Goal: Task Accomplishment & Management: Use online tool/utility

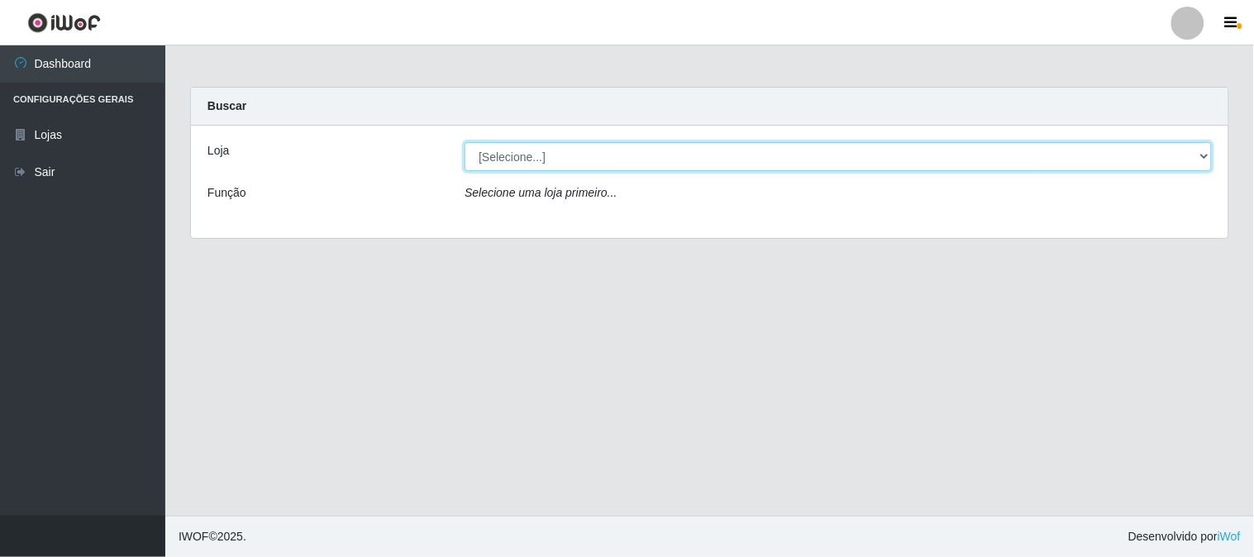
click at [521, 150] on select "[Selecione...] Rede Compras Supermercados - LOJA 1" at bounding box center [838, 156] width 747 height 29
select select "158"
click at [465, 142] on select "[Selecione...] Rede Compras Supermercados - LOJA 1" at bounding box center [838, 156] width 747 height 29
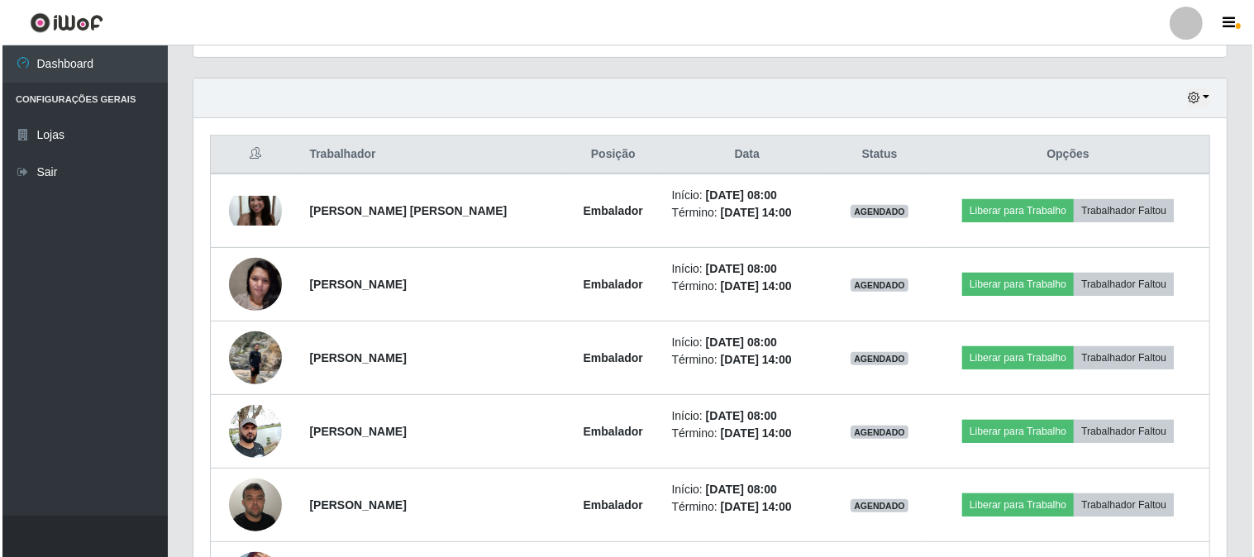
scroll to position [642, 0]
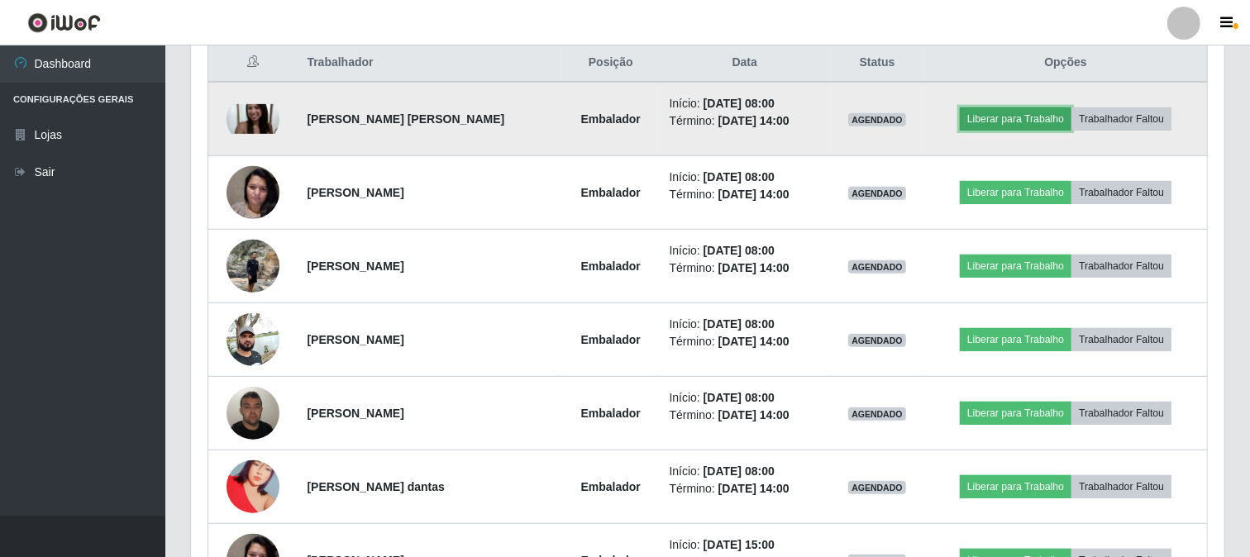
click at [988, 122] on button "Liberar para Trabalho" at bounding box center [1016, 118] width 112 height 23
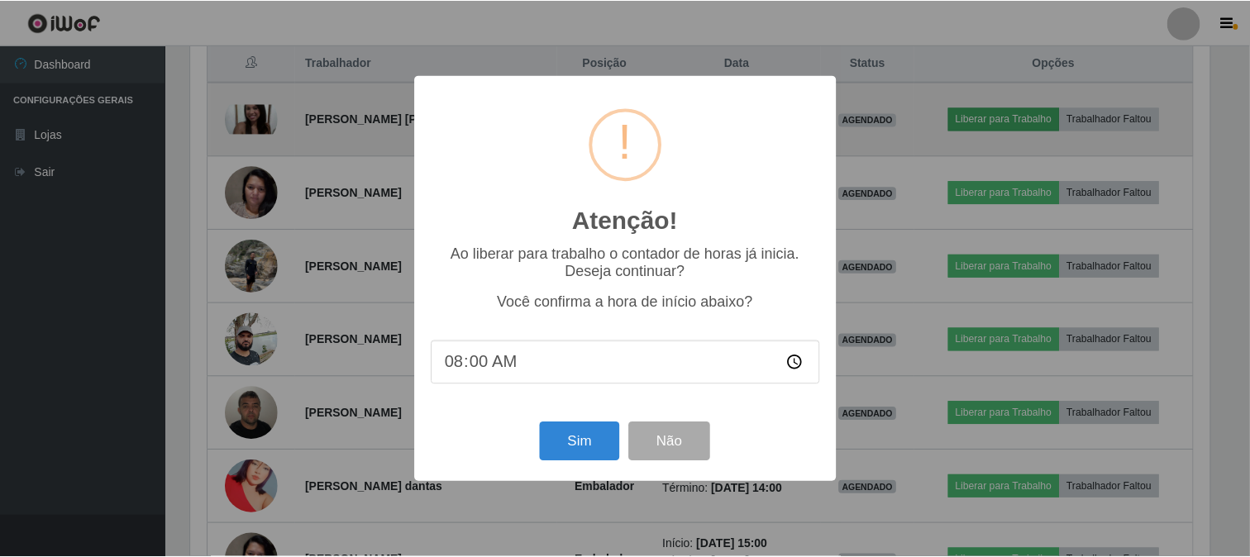
scroll to position [342, 1023]
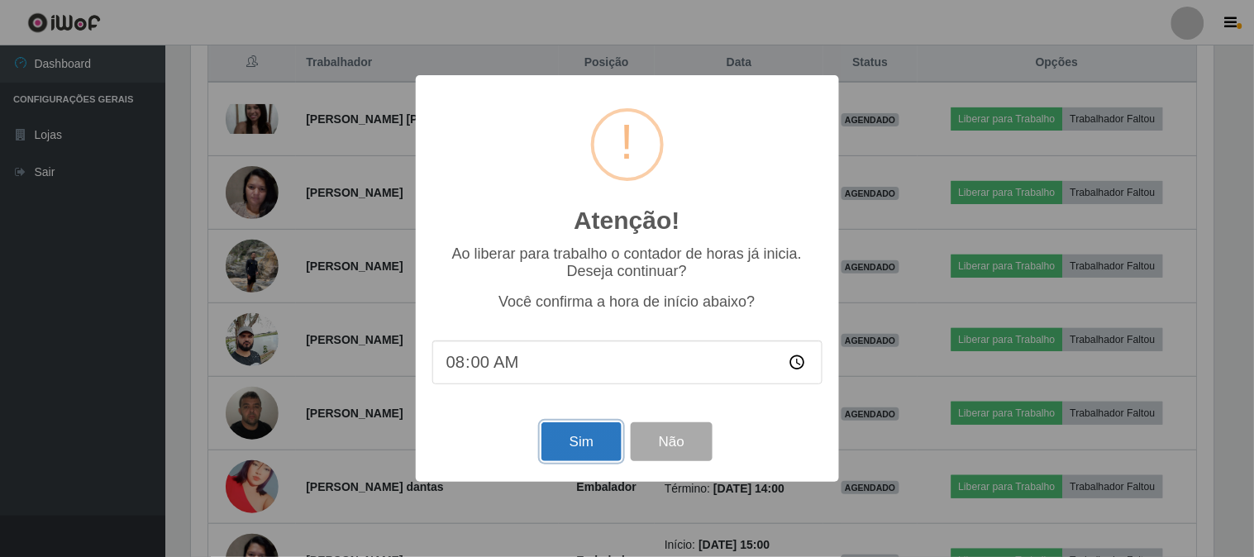
click at [577, 447] on button "Sim" at bounding box center [581, 441] width 80 height 39
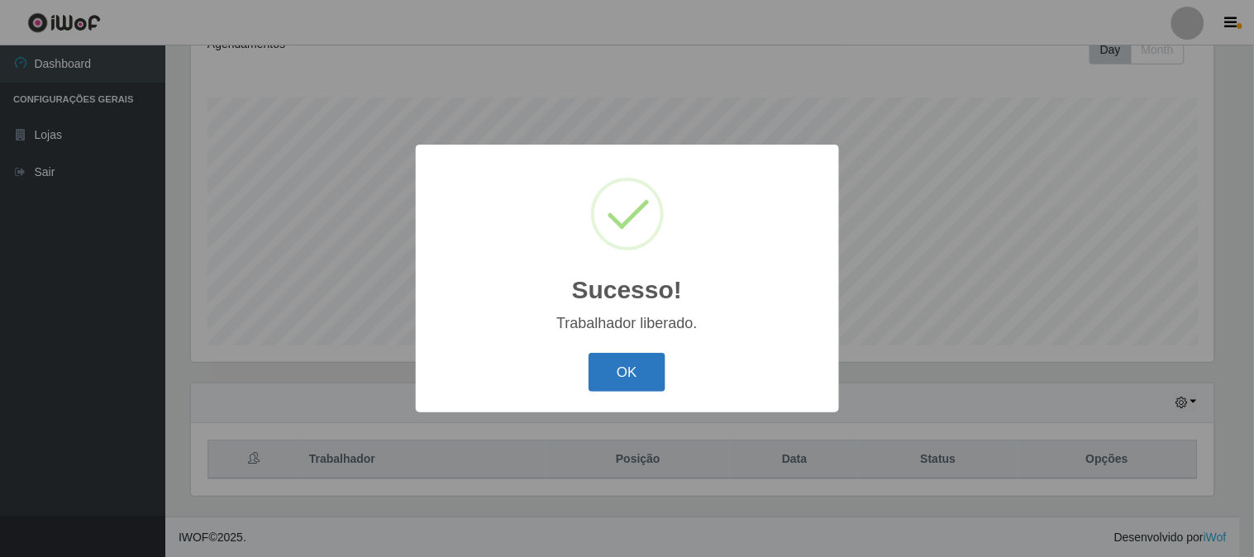
click at [607, 370] on button "OK" at bounding box center [627, 372] width 77 height 39
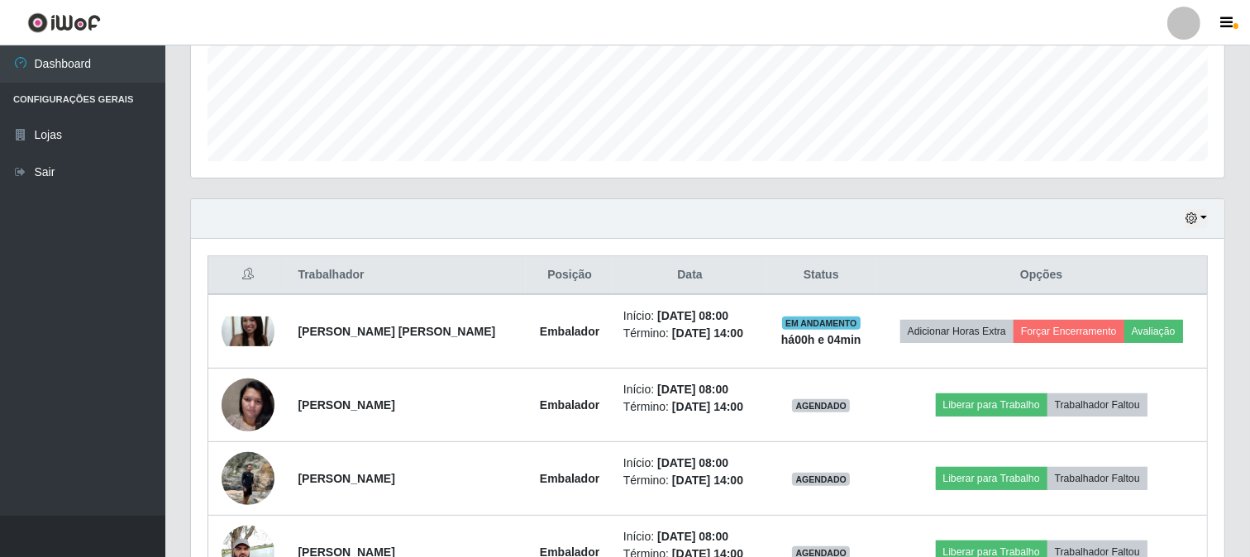
scroll to position [522, 0]
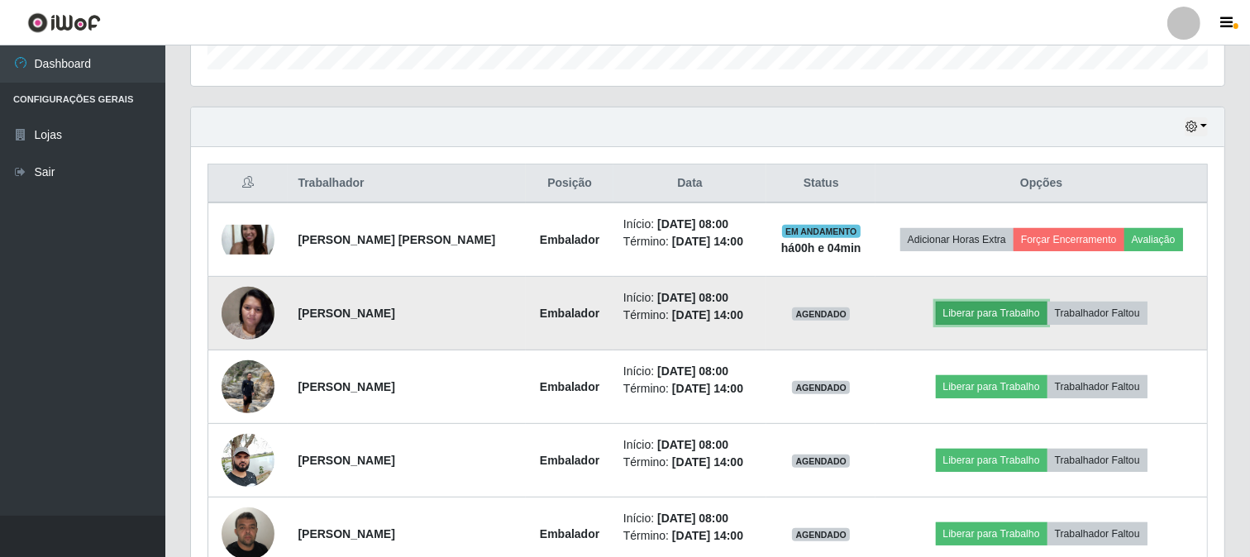
click at [961, 317] on button "Liberar para Trabalho" at bounding box center [992, 313] width 112 height 23
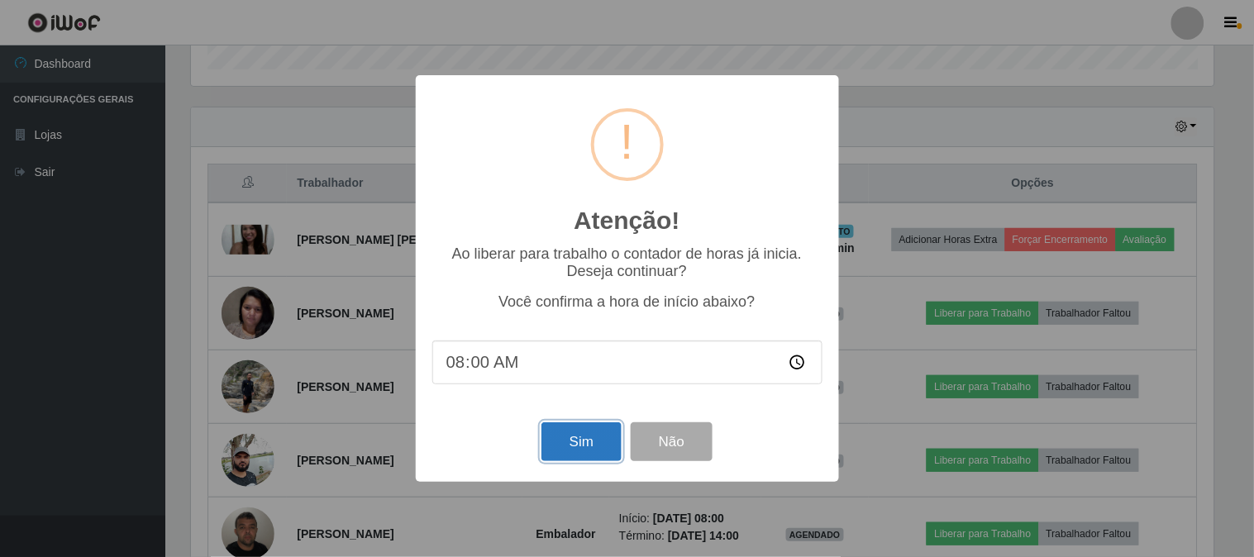
click at [585, 443] on button "Sim" at bounding box center [581, 441] width 80 height 39
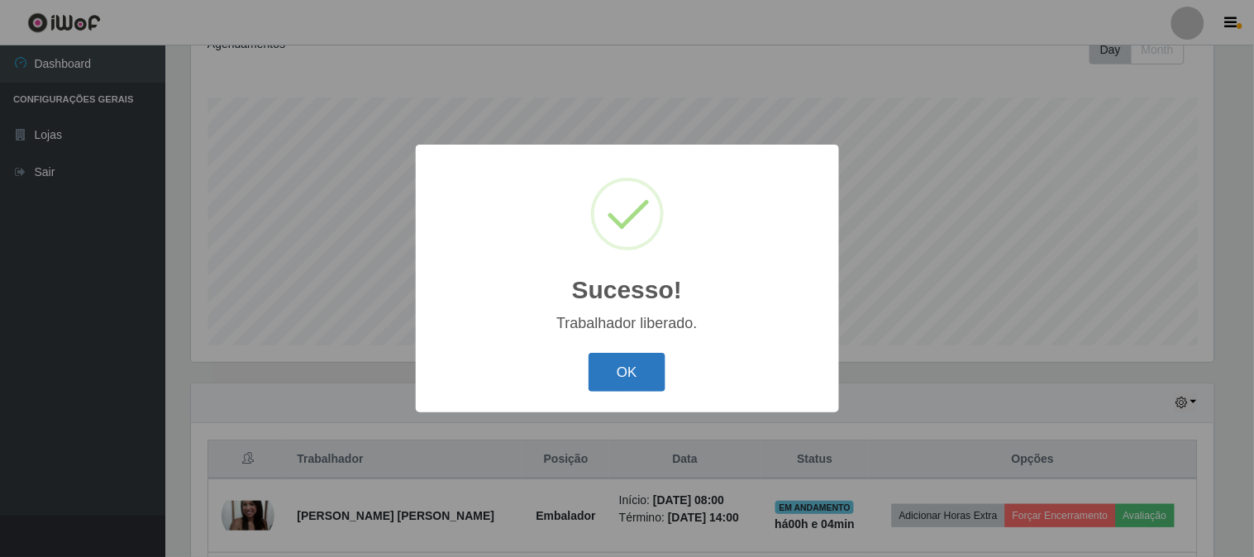
click at [641, 366] on button "OK" at bounding box center [627, 372] width 77 height 39
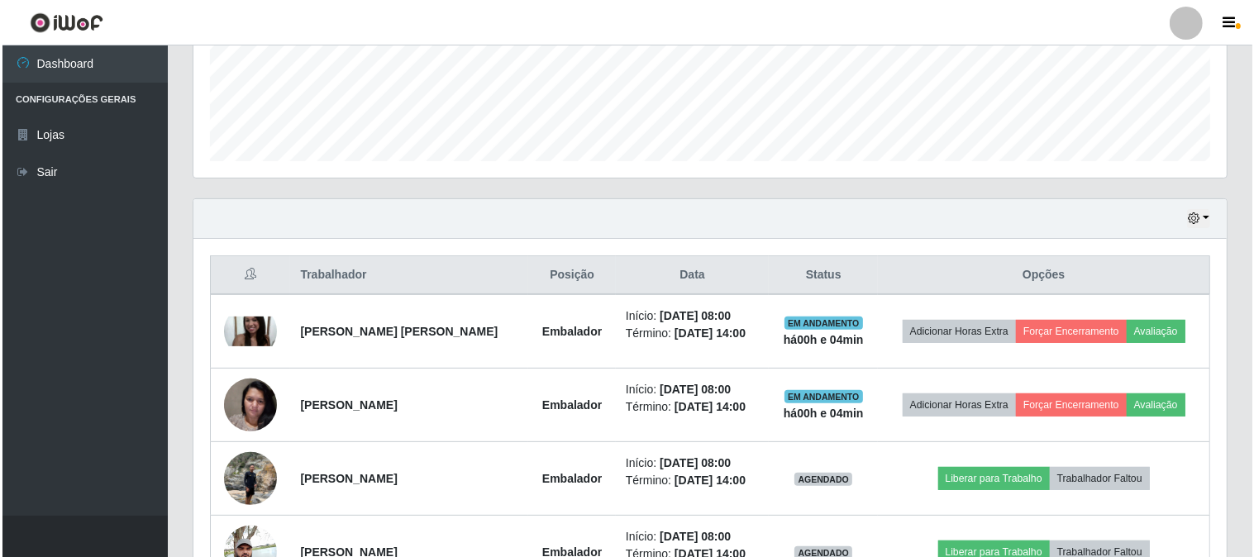
scroll to position [613, 0]
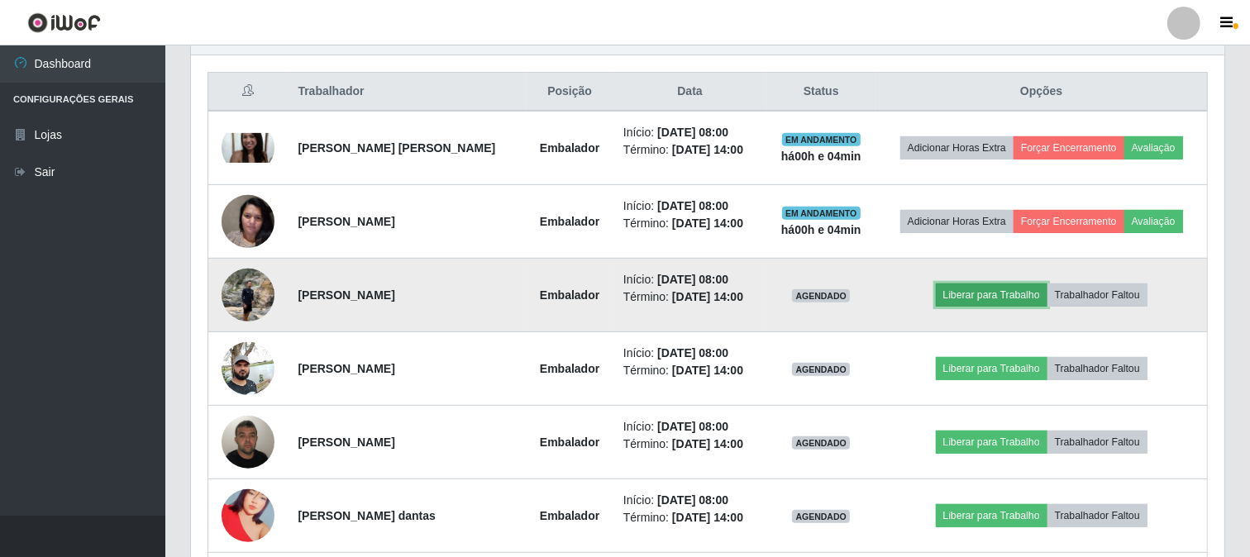
click at [973, 295] on button "Liberar para Trabalho" at bounding box center [992, 295] width 112 height 23
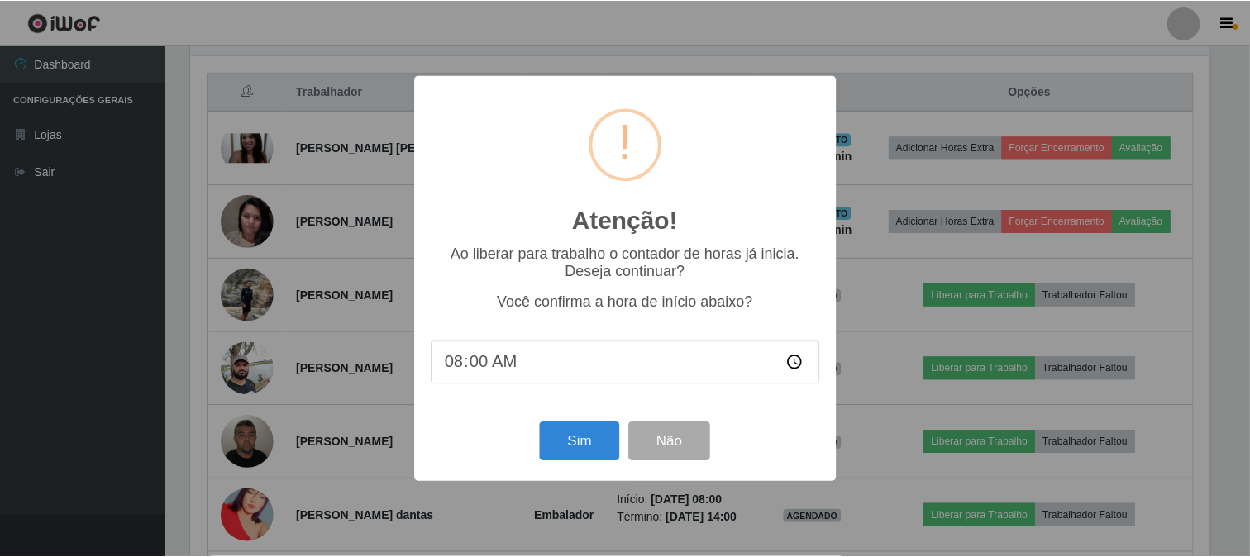
scroll to position [342, 1023]
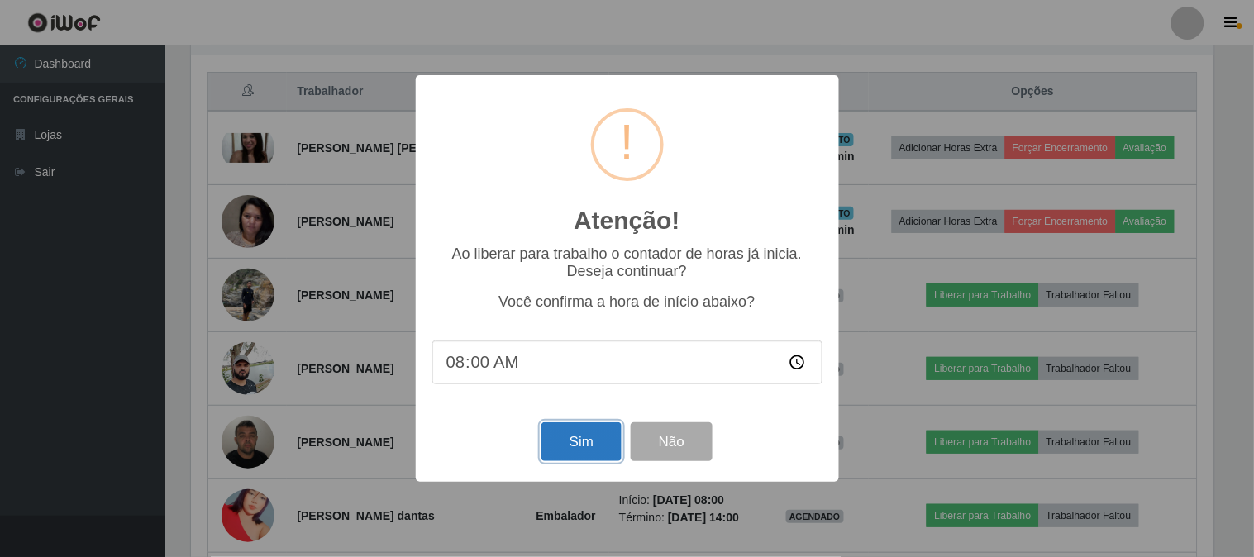
click at [585, 441] on button "Sim" at bounding box center [581, 441] width 80 height 39
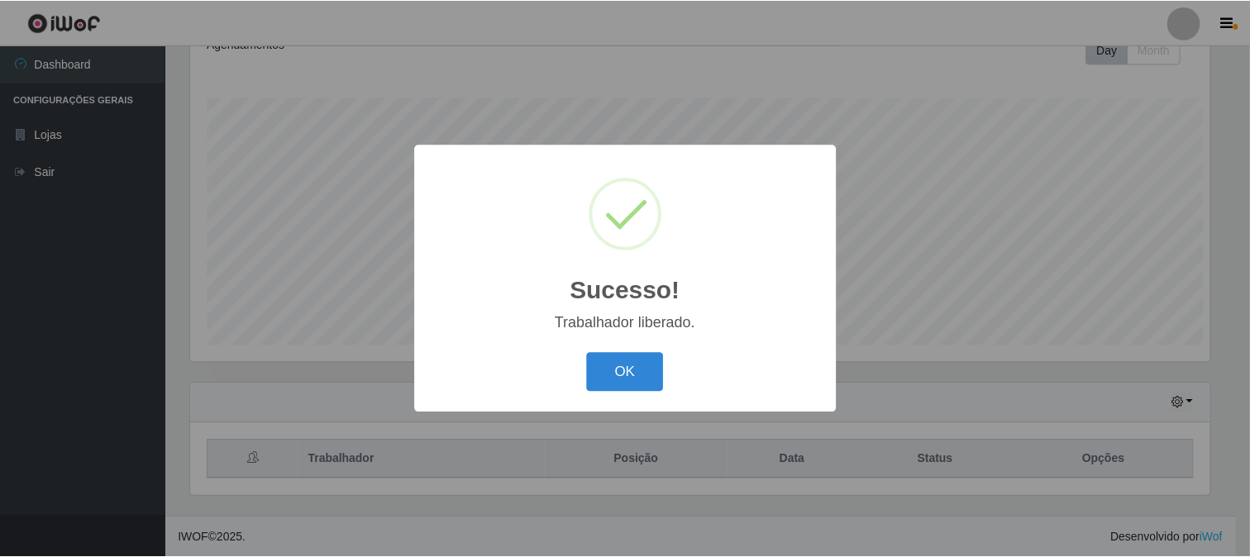
scroll to position [0, 0]
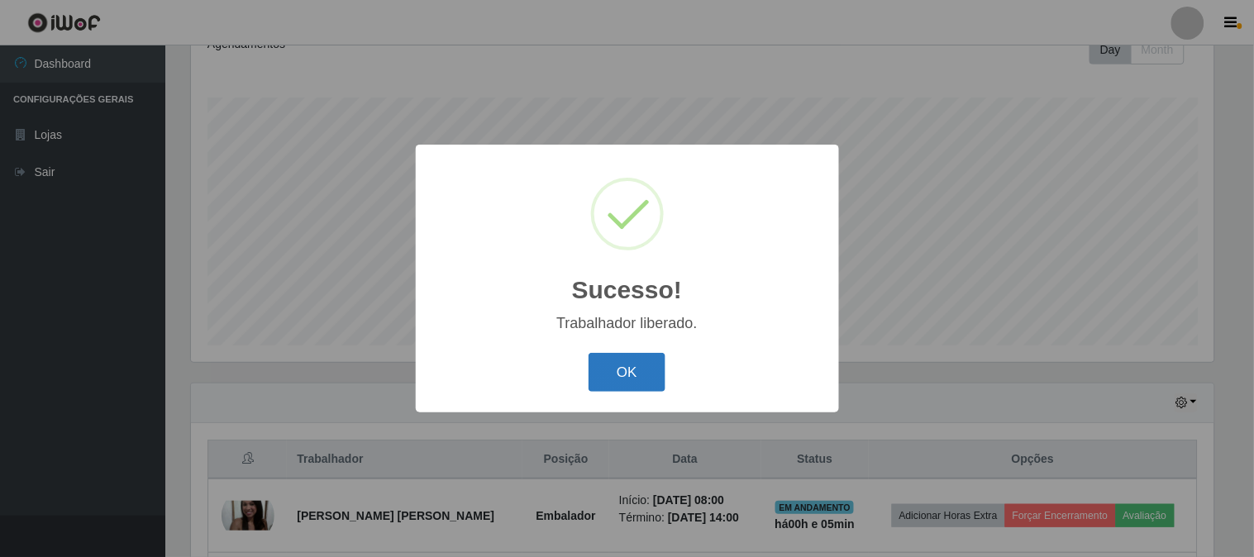
click at [616, 377] on button "OK" at bounding box center [627, 372] width 77 height 39
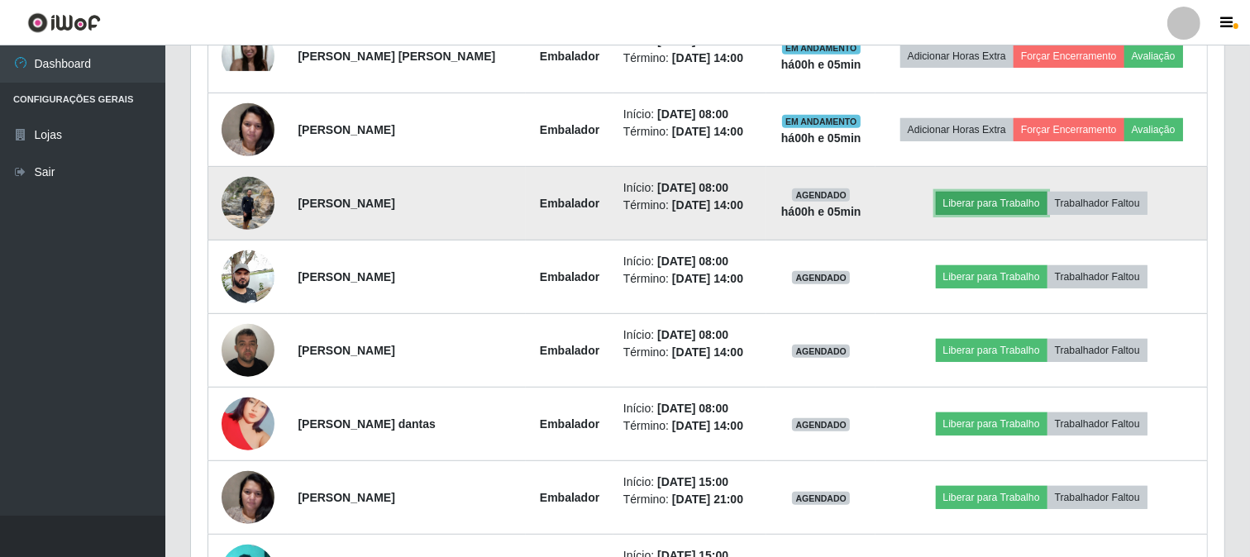
click at [997, 204] on button "Liberar para Trabalho" at bounding box center [992, 203] width 112 height 23
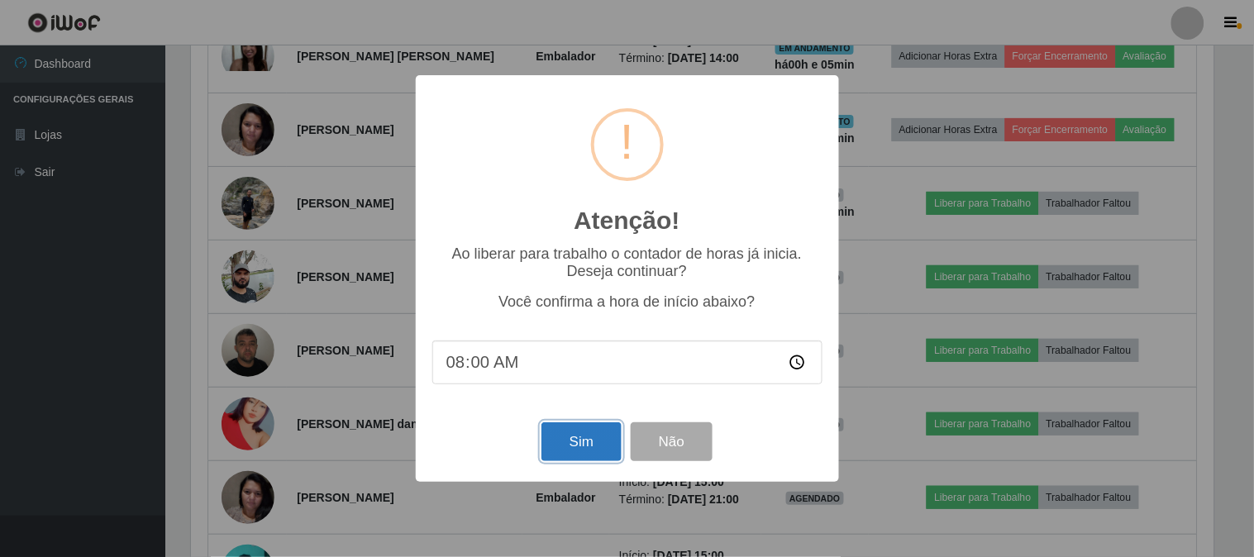
click at [592, 442] on button "Sim" at bounding box center [581, 441] width 80 height 39
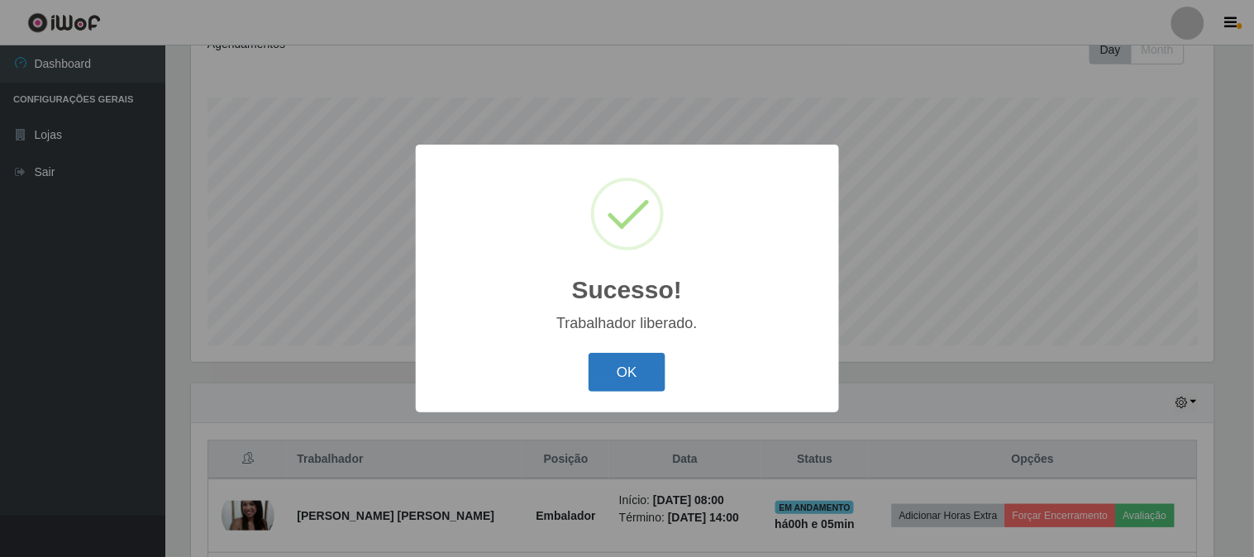
click at [601, 373] on button "OK" at bounding box center [627, 372] width 77 height 39
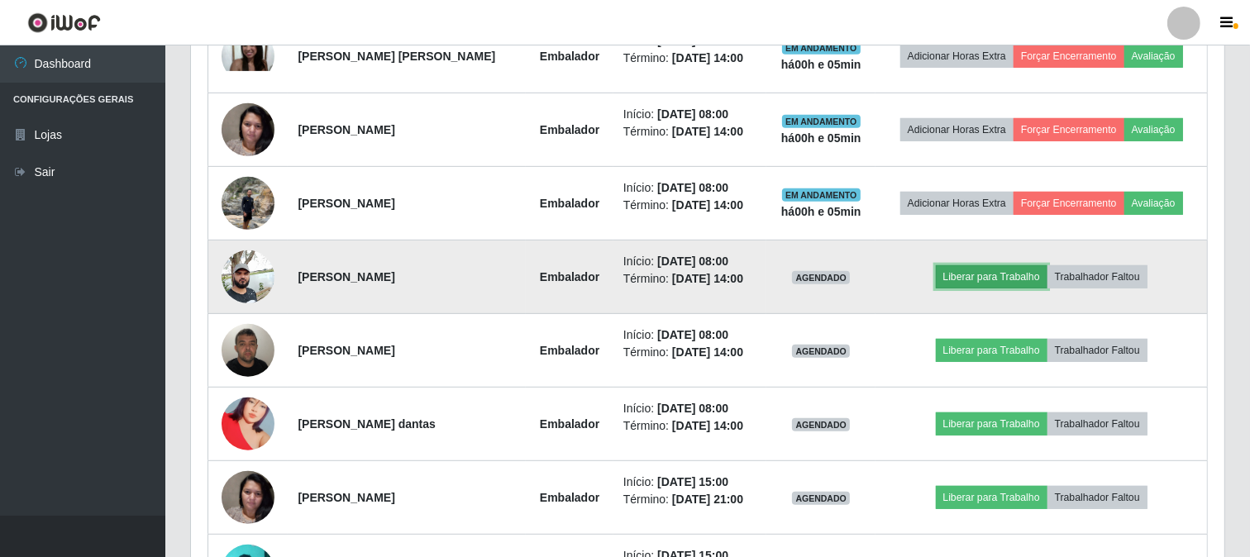
click at [971, 284] on button "Liberar para Trabalho" at bounding box center [992, 276] width 112 height 23
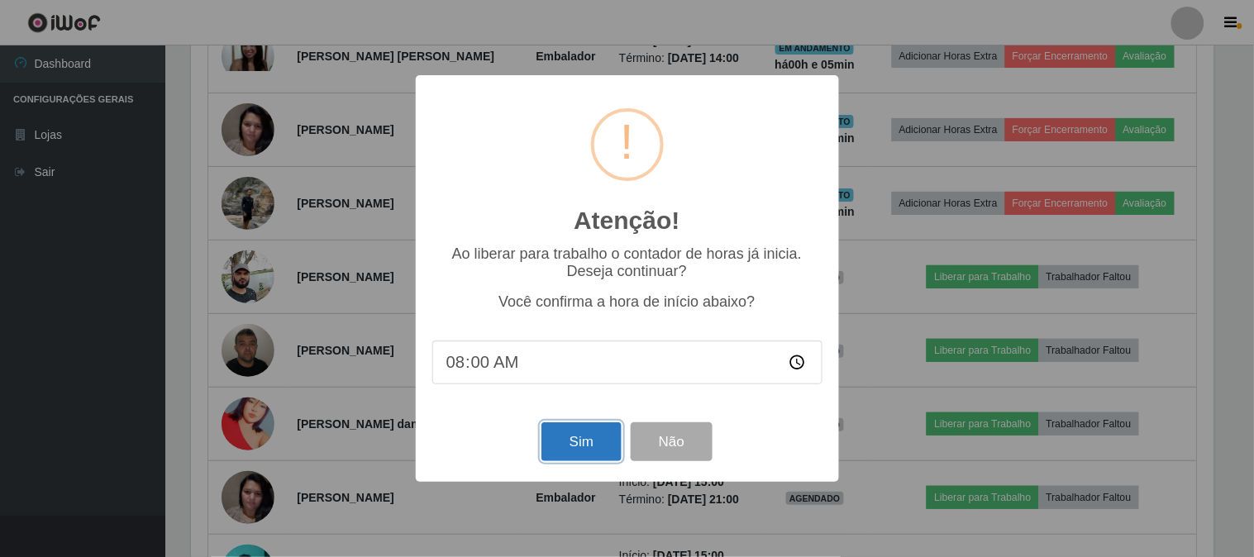
click at [573, 446] on button "Sim" at bounding box center [581, 441] width 80 height 39
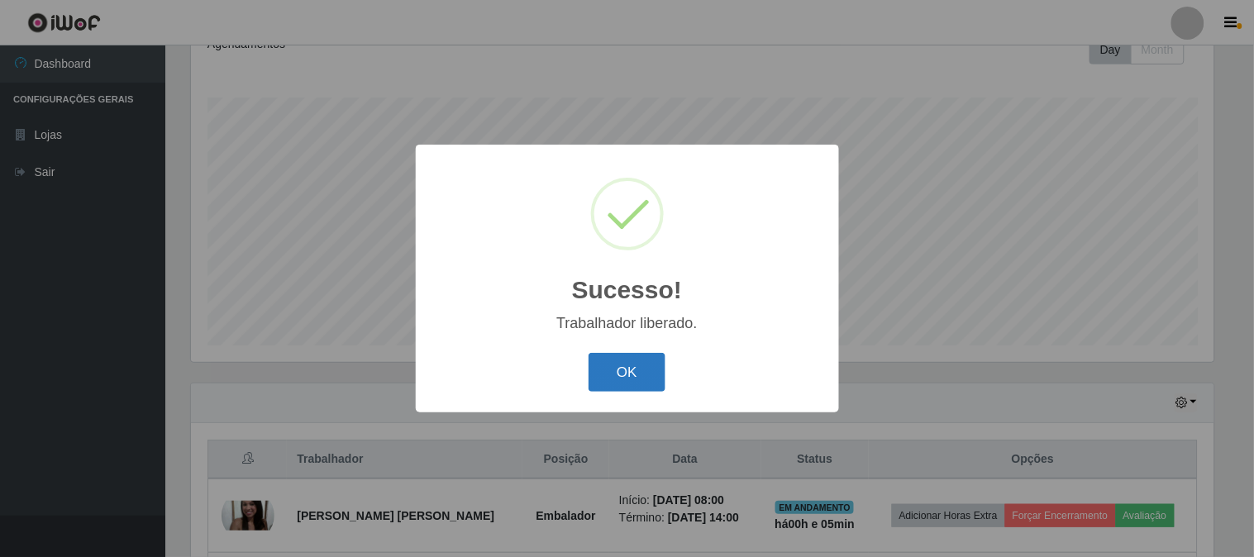
click at [633, 366] on button "OK" at bounding box center [627, 372] width 77 height 39
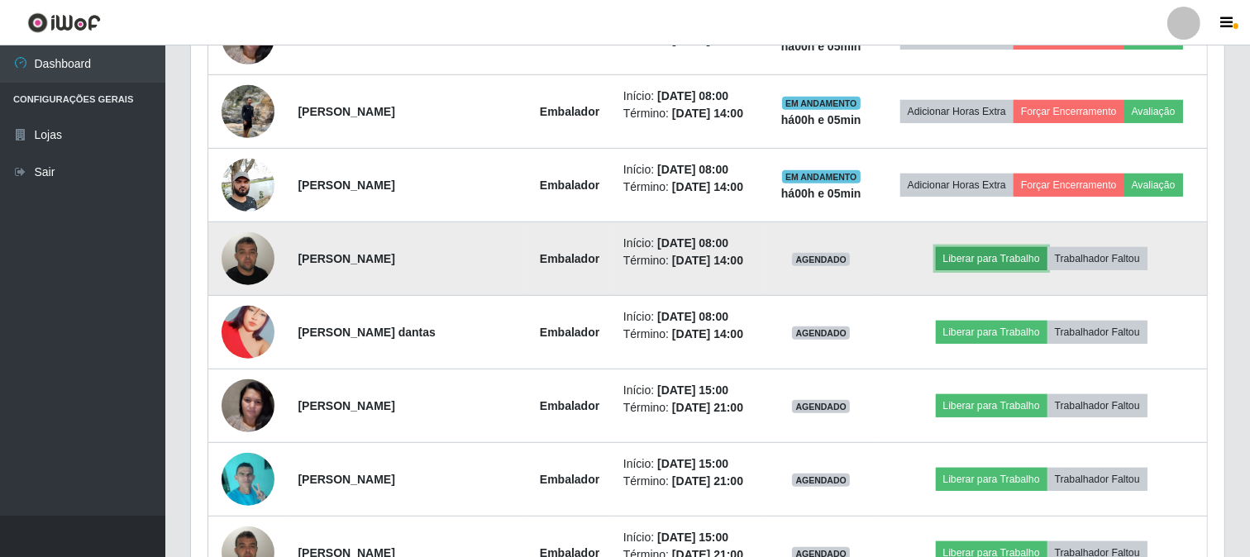
click at [973, 260] on button "Liberar para Trabalho" at bounding box center [992, 258] width 112 height 23
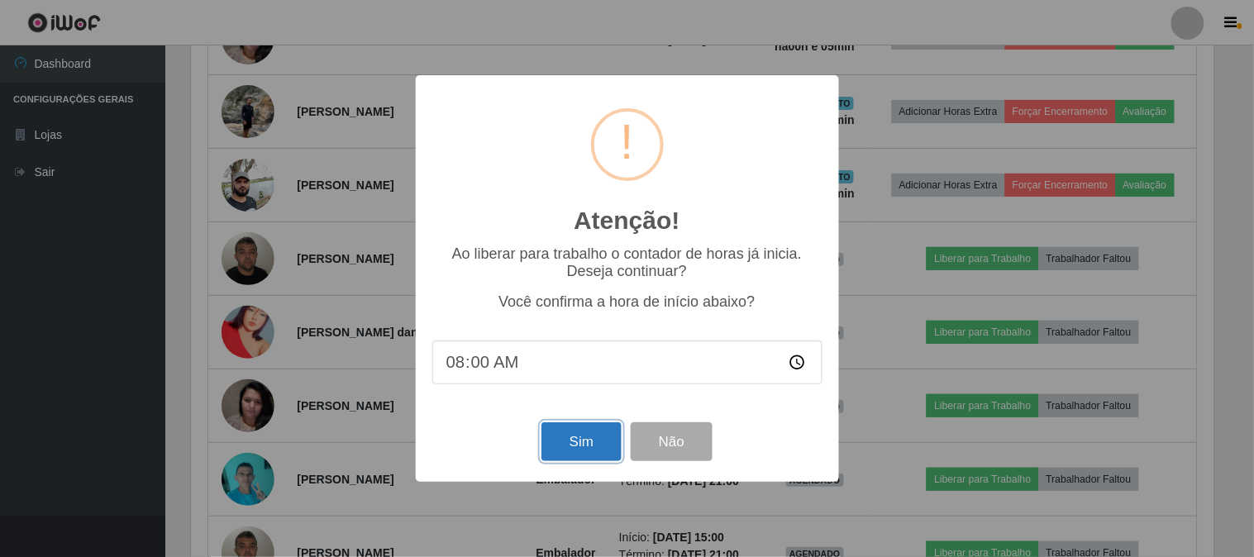
click at [597, 444] on button "Sim" at bounding box center [581, 441] width 80 height 39
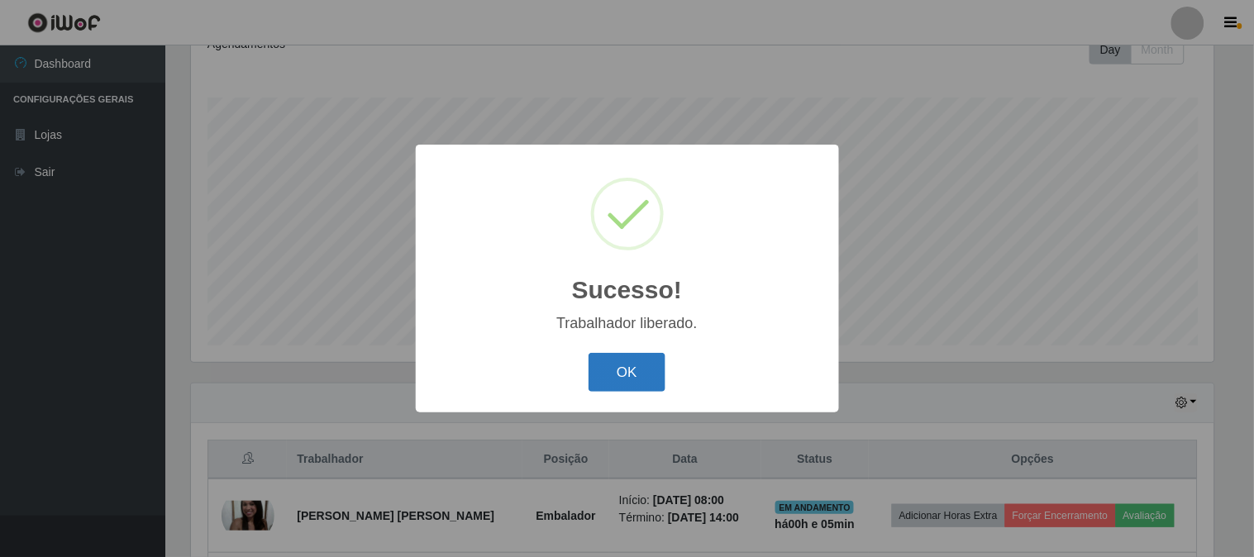
click at [645, 372] on button "OK" at bounding box center [627, 372] width 77 height 39
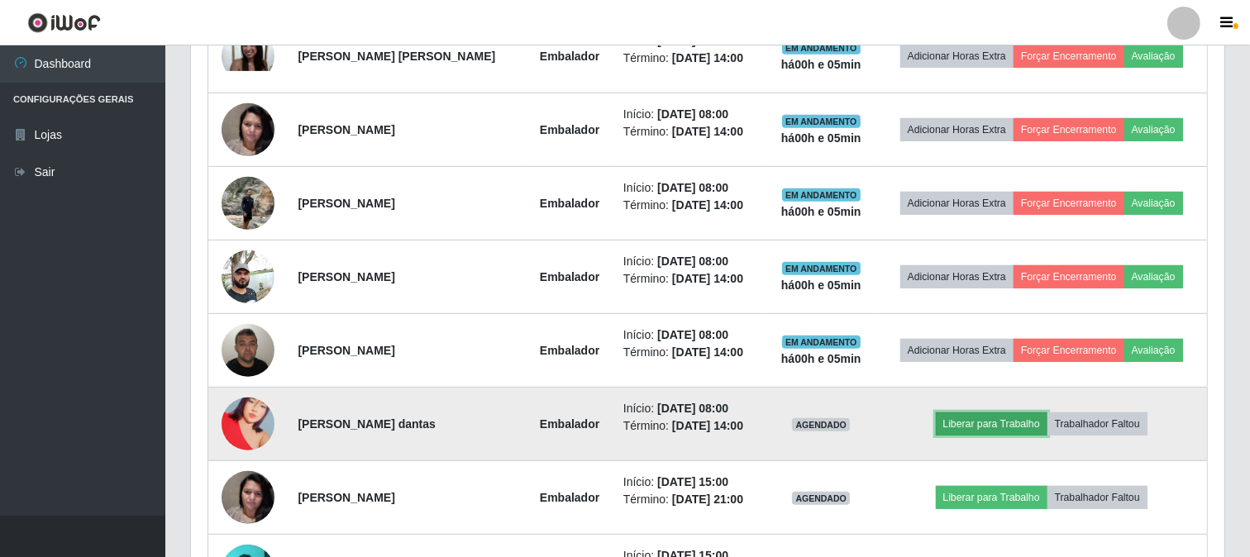
click at [952, 425] on button "Liberar para Trabalho" at bounding box center [992, 424] width 112 height 23
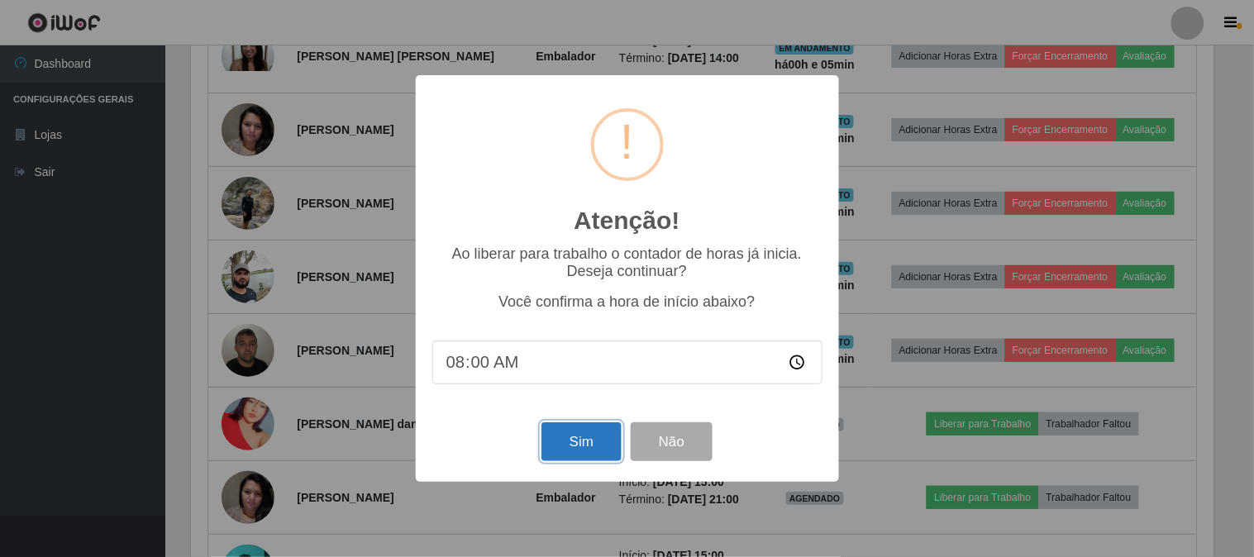
click at [575, 441] on button "Sim" at bounding box center [581, 441] width 80 height 39
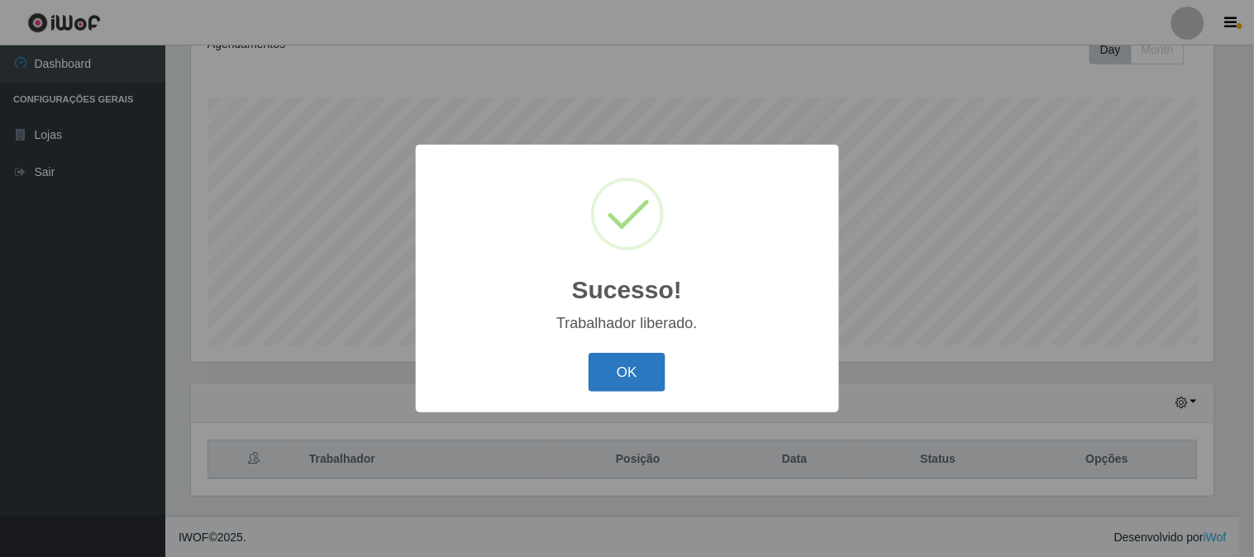
click at [616, 374] on button "OK" at bounding box center [627, 372] width 77 height 39
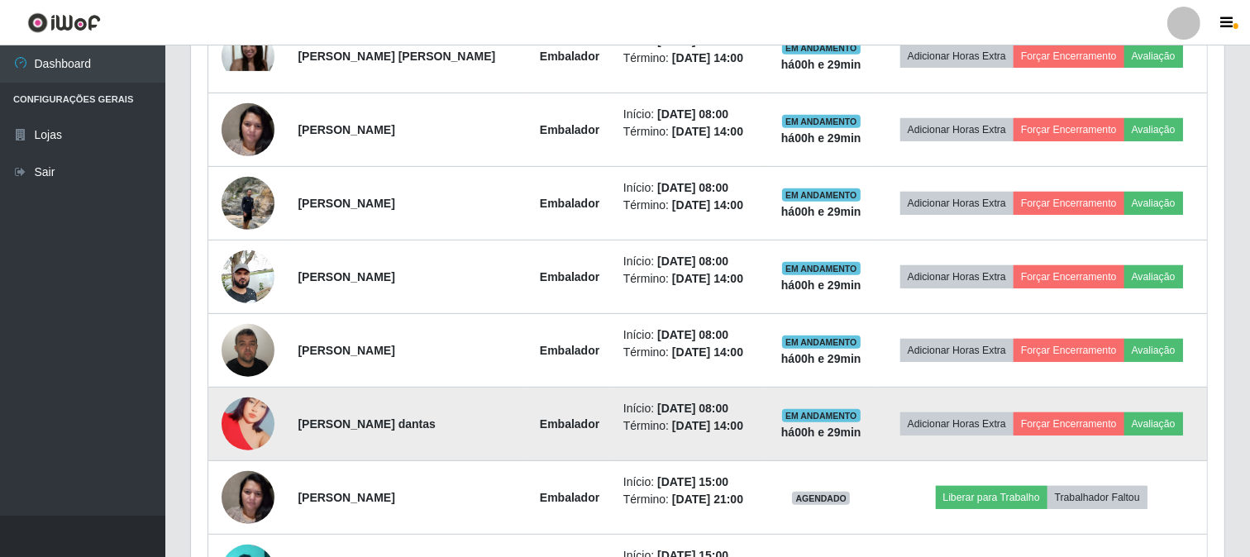
scroll to position [613, 0]
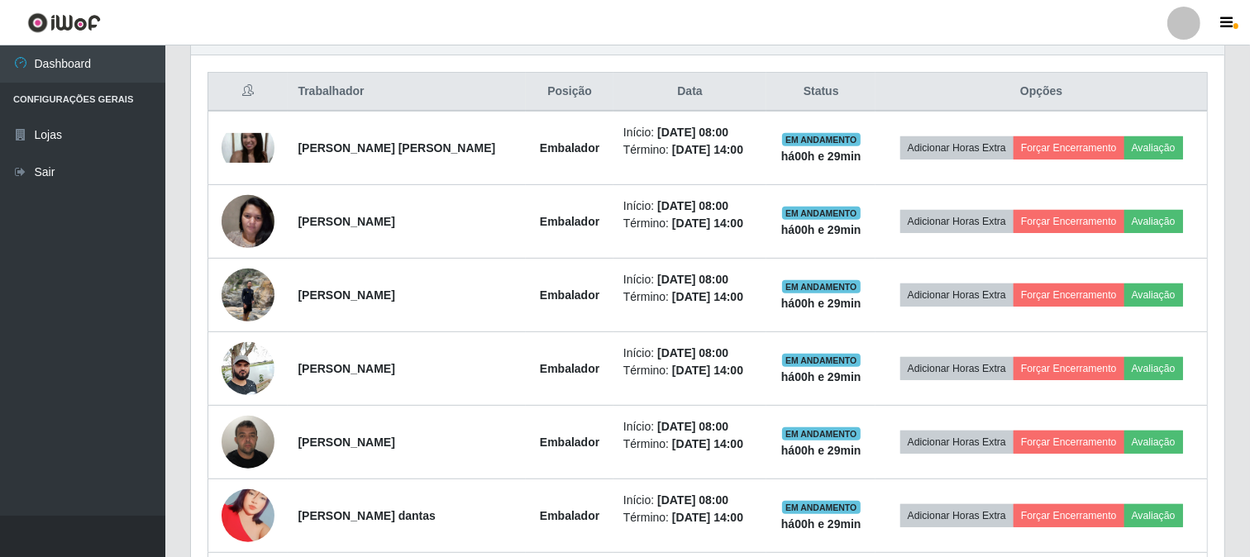
click at [1069, 12] on header "Perfil Alterar Senha Sair" at bounding box center [625, 22] width 1250 height 45
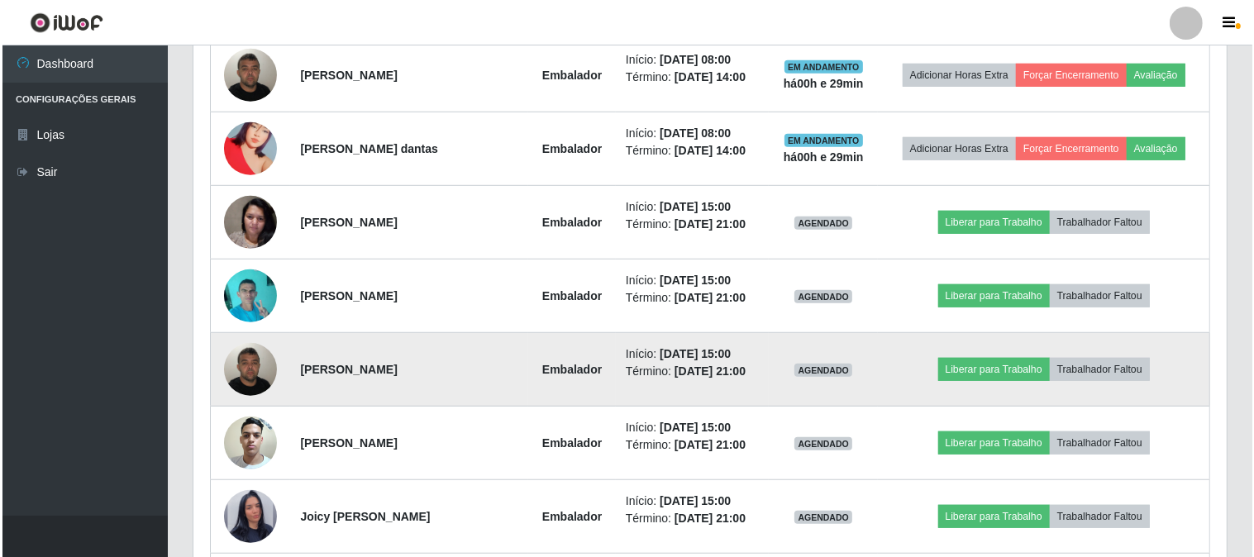
scroll to position [1072, 0]
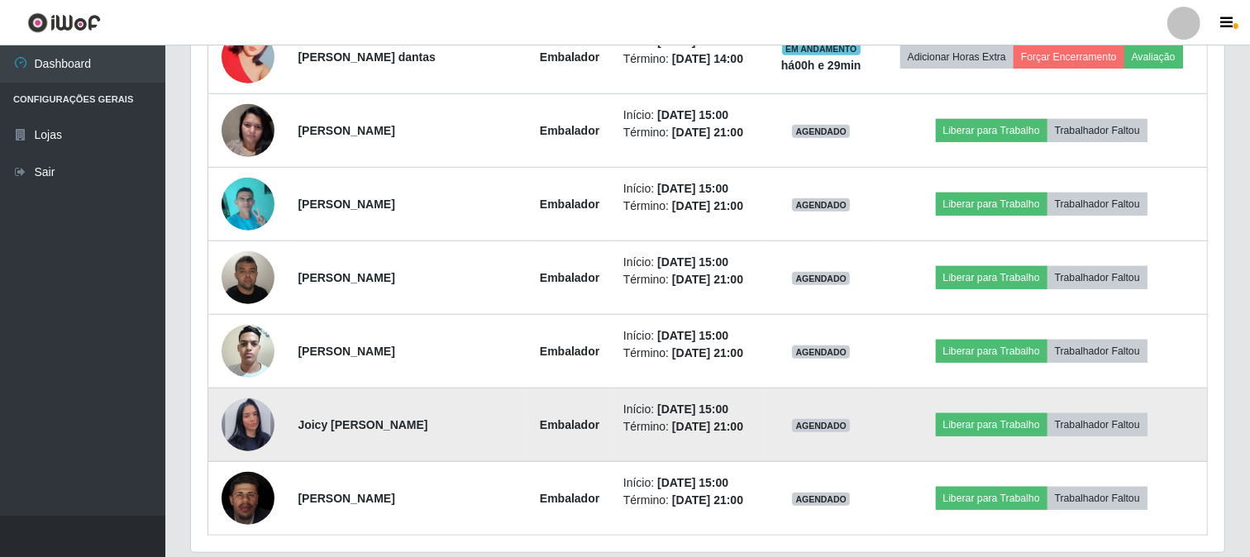
click at [246, 425] on img at bounding box center [248, 425] width 53 height 94
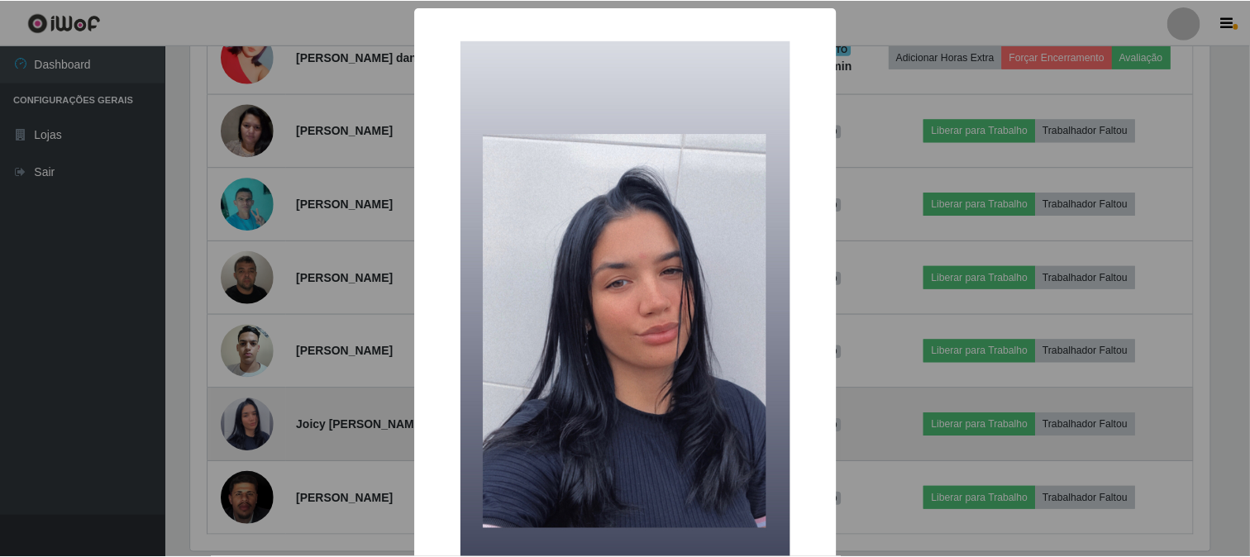
scroll to position [342, 1023]
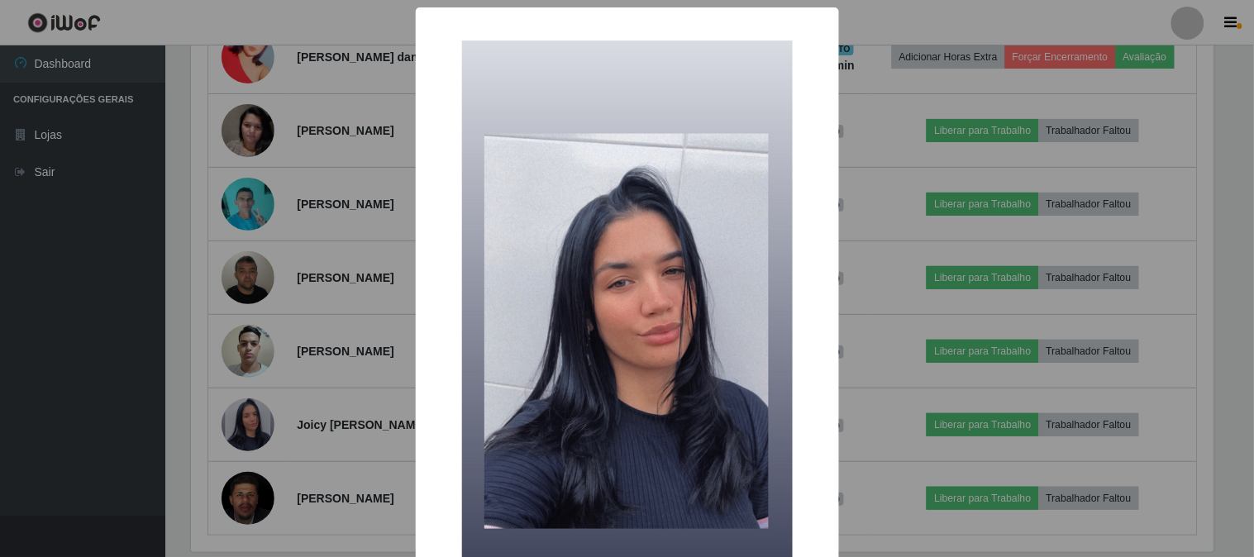
click at [373, 385] on div "× OK Cancel" at bounding box center [627, 278] width 1254 height 557
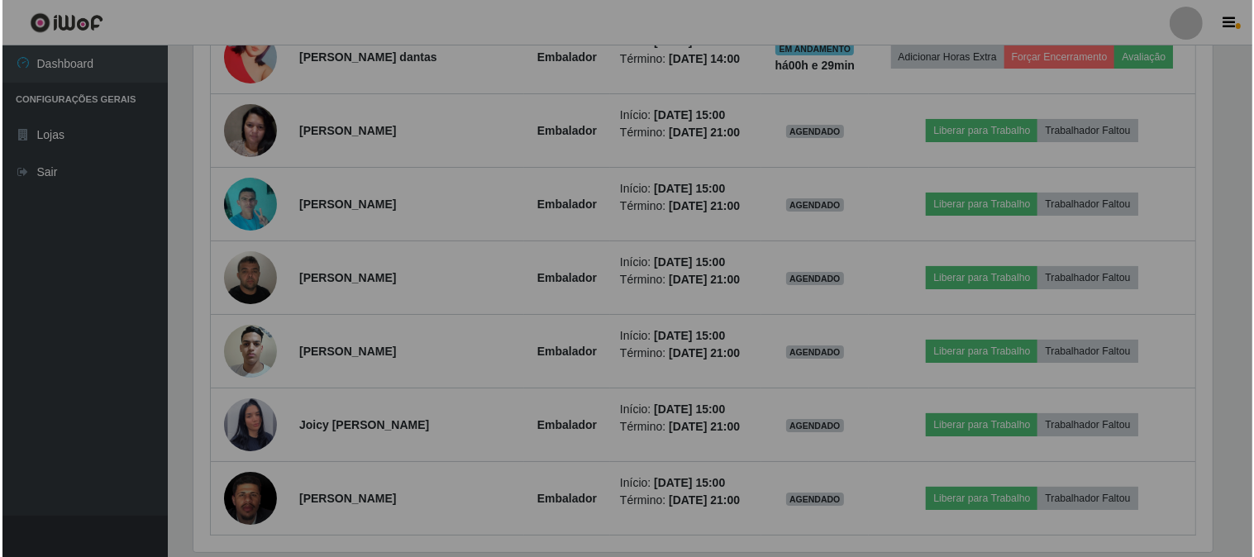
scroll to position [342, 1033]
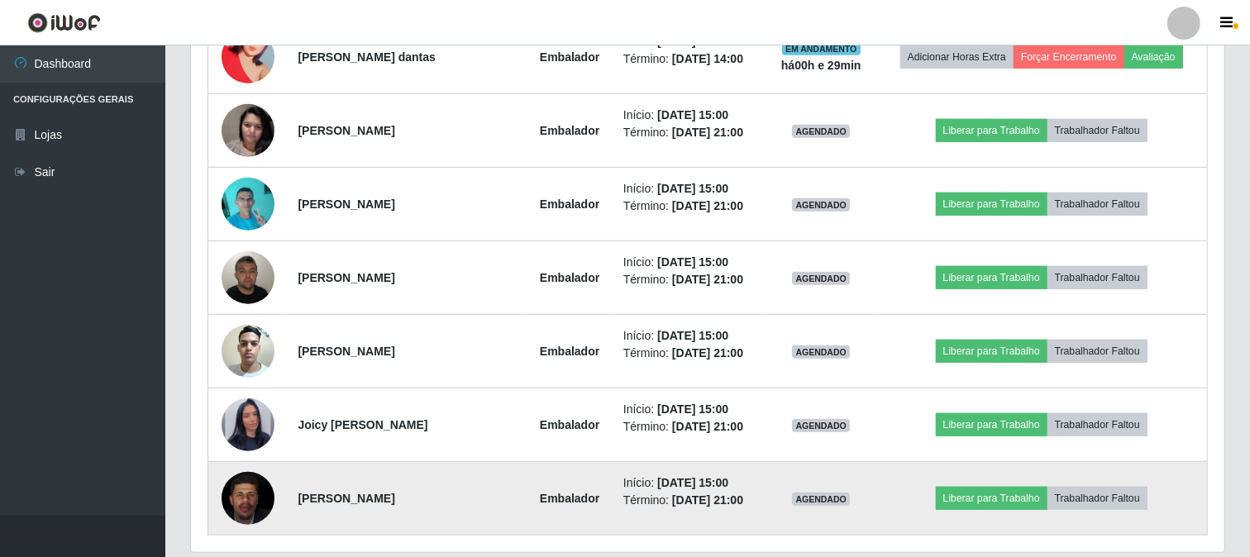
click at [242, 507] on img at bounding box center [248, 498] width 53 height 65
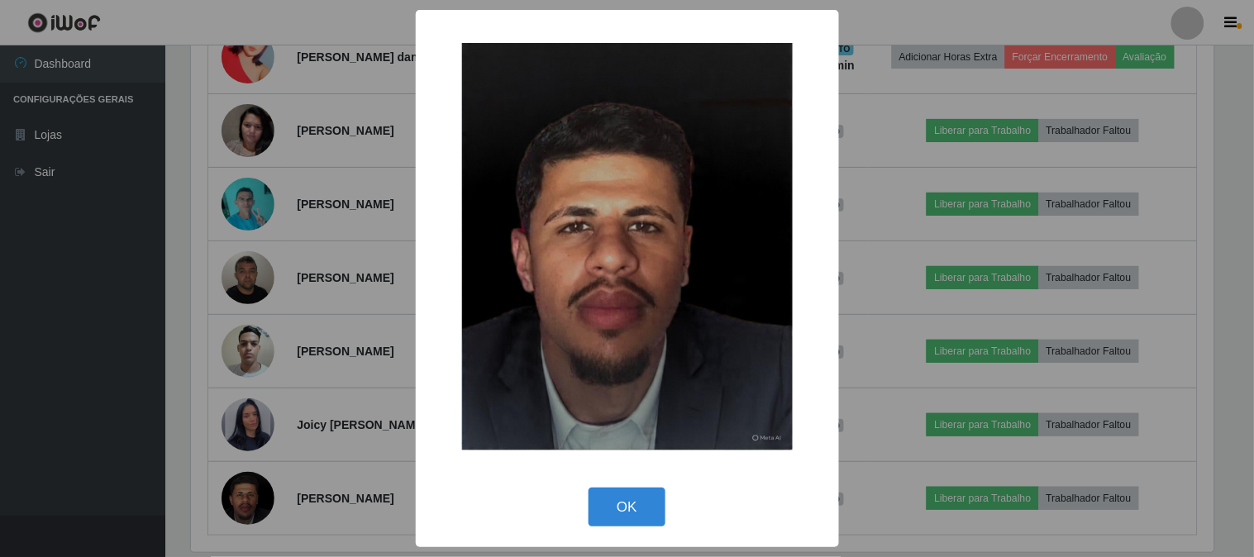
click at [298, 436] on div "× OK Cancel" at bounding box center [627, 278] width 1254 height 557
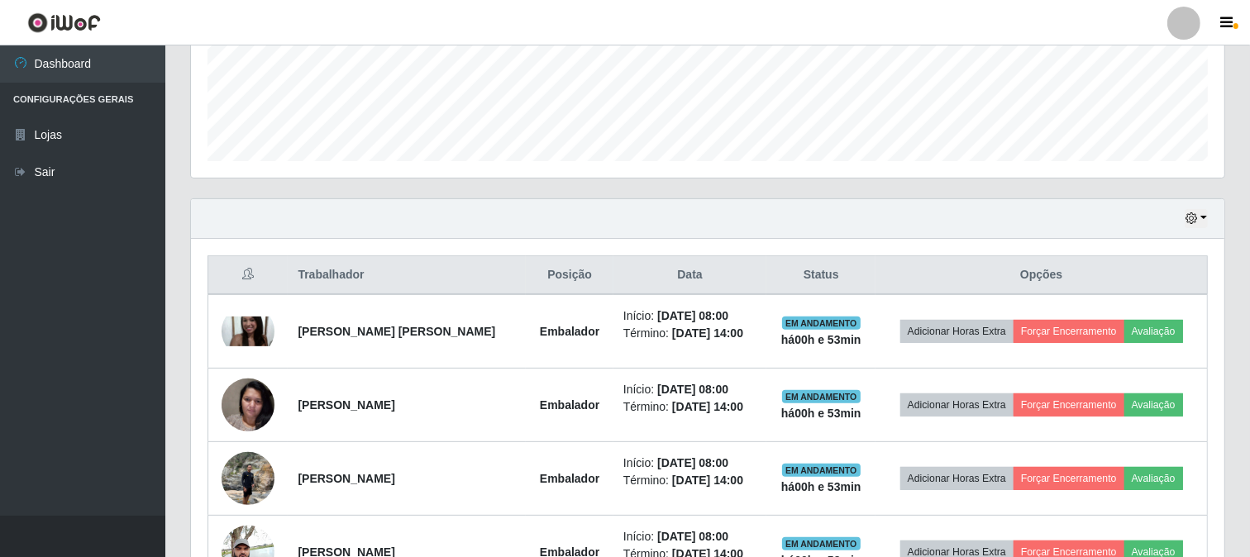
scroll to position [337, 0]
